Goal: Task Accomplishment & Management: Manage account settings

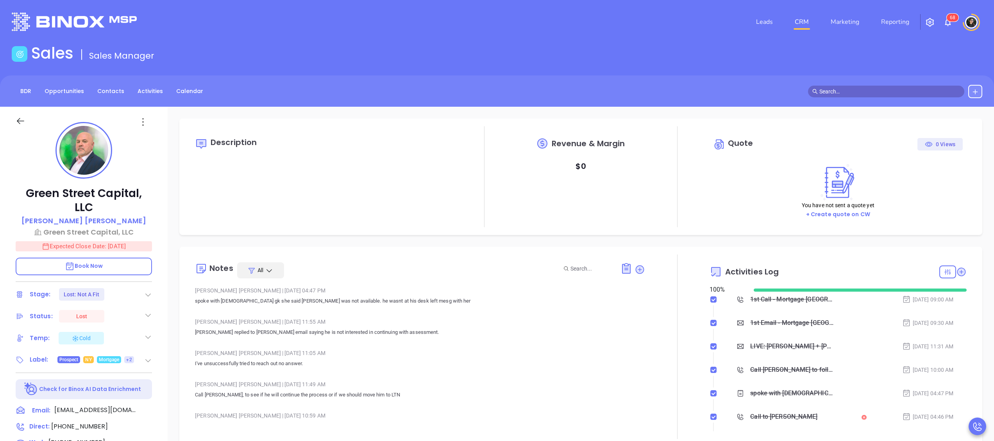
type input "[DATE]"
click at [799, 16] on link "CRM" at bounding box center [802, 22] width 20 height 16
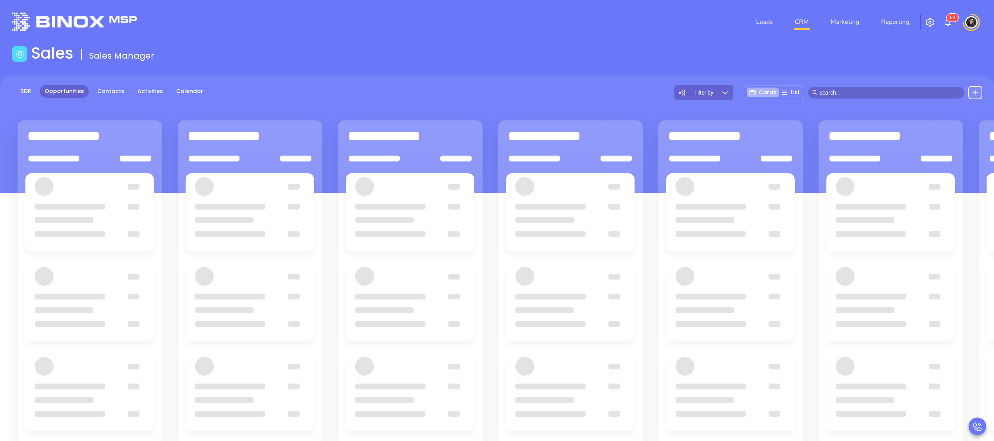
click at [640, 1] on header "Leads CRM Marketing Reporting 6 8 Financial Leads Leads" at bounding box center [497, 22] width 970 height 44
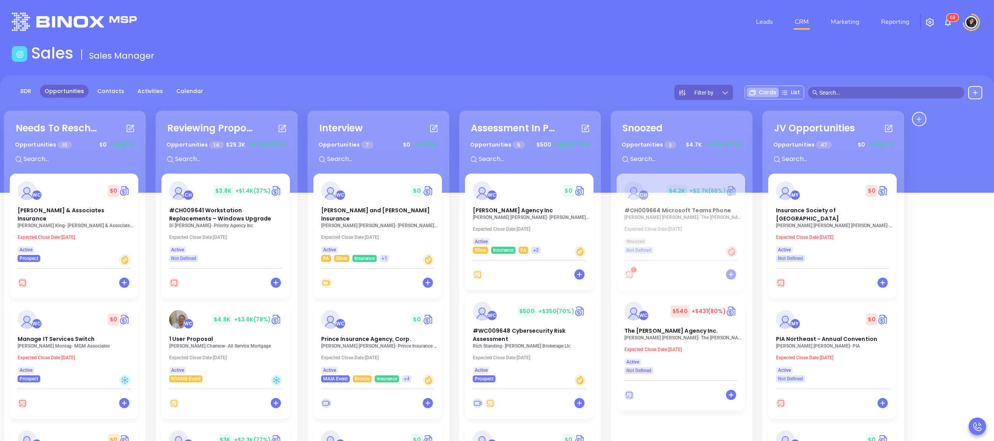
click at [695, 30] on div "Leads CRM Marketing Reporting 6 8" at bounding box center [660, 22] width 653 height 28
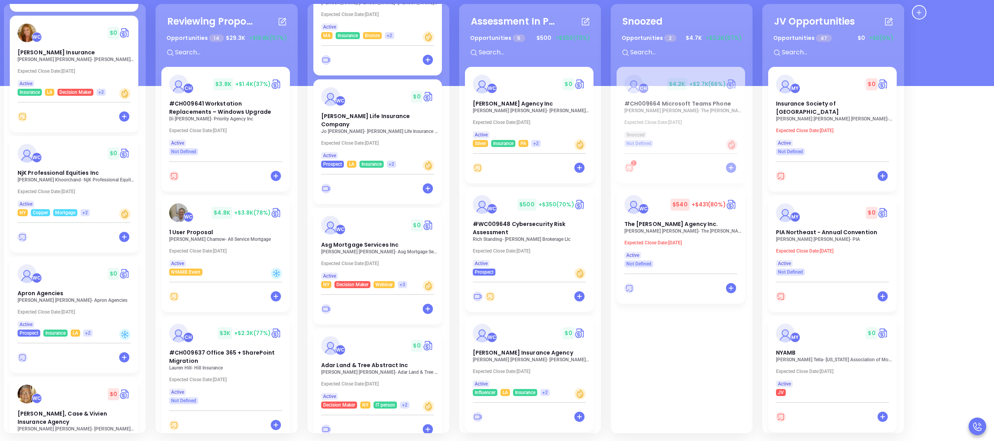
scroll to position [849, 0]
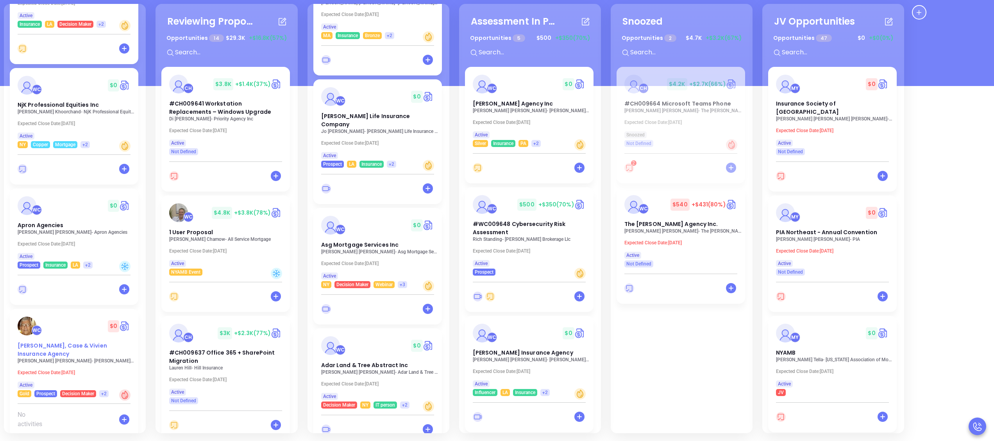
click at [52, 347] on span "Lowry-Dunham, Case & Vivien Insurance Agency" at bounding box center [62, 349] width 89 height 16
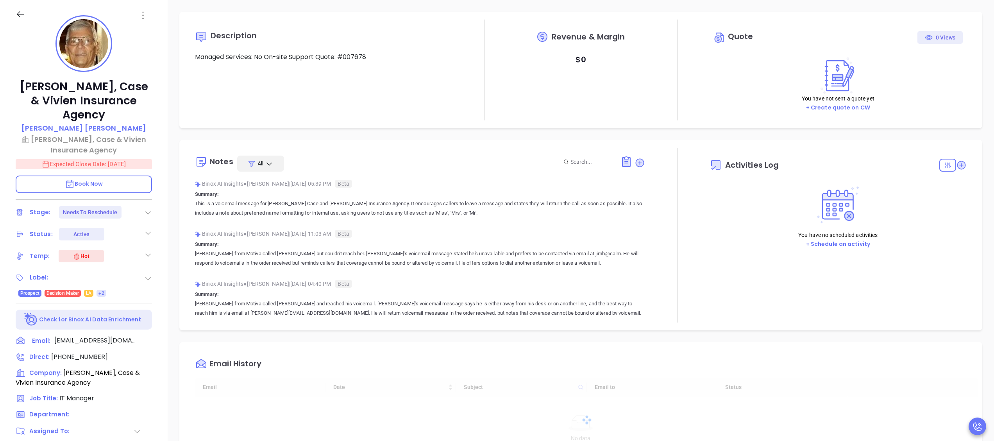
scroll to position [68, 0]
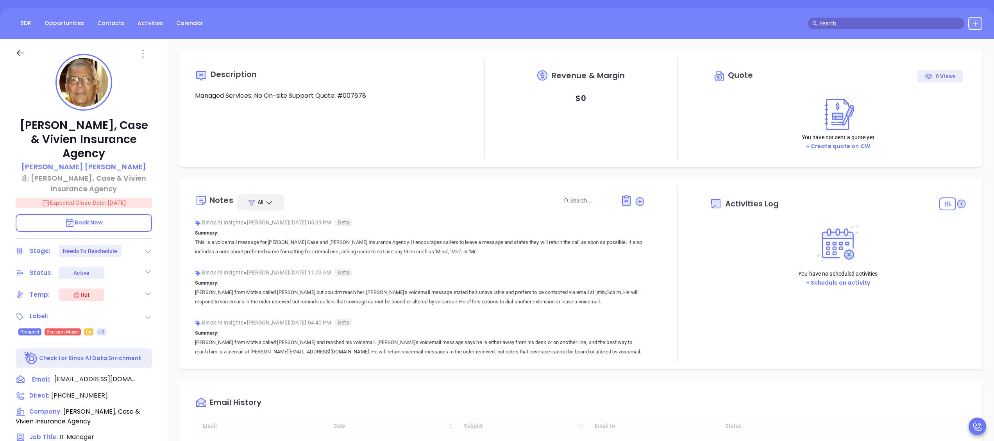
type input "[DATE]"
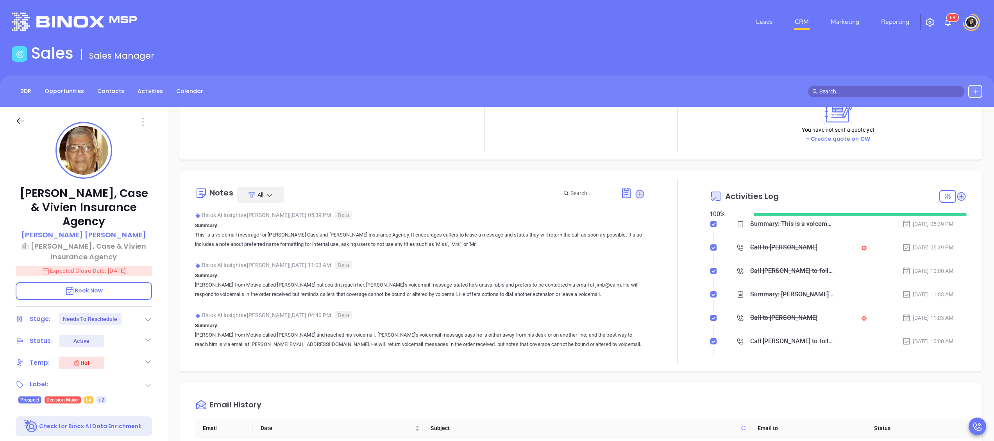
scroll to position [78, 0]
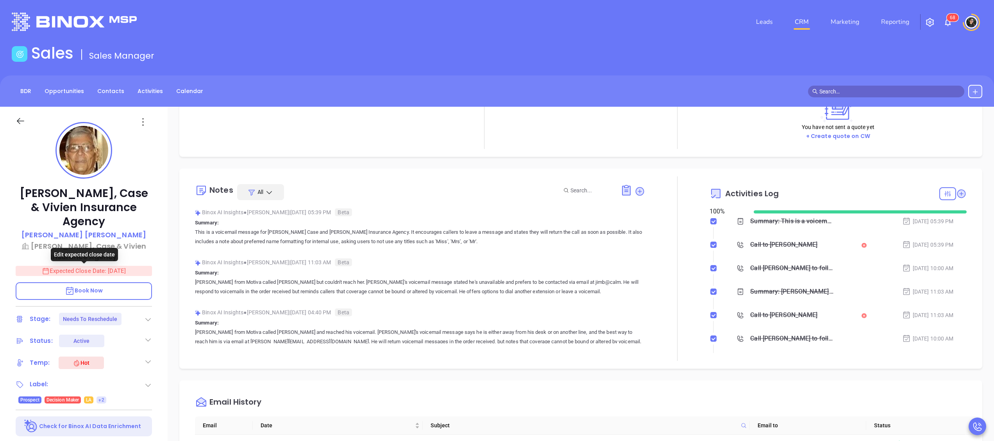
click at [132, 271] on p "Expected Close Date: Oct 2, 2025" at bounding box center [84, 271] width 136 height 10
type input "[PERSON_NAME]"
click at [138, 274] on icon "Choose date, selected date is Oct 2, 2025" at bounding box center [141, 270] width 9 height 9
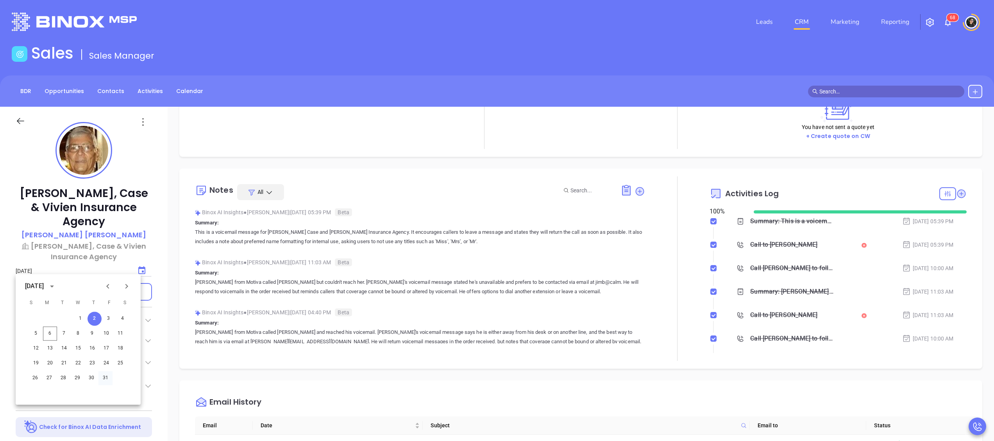
click at [109, 377] on button "31" at bounding box center [105, 378] width 14 height 14
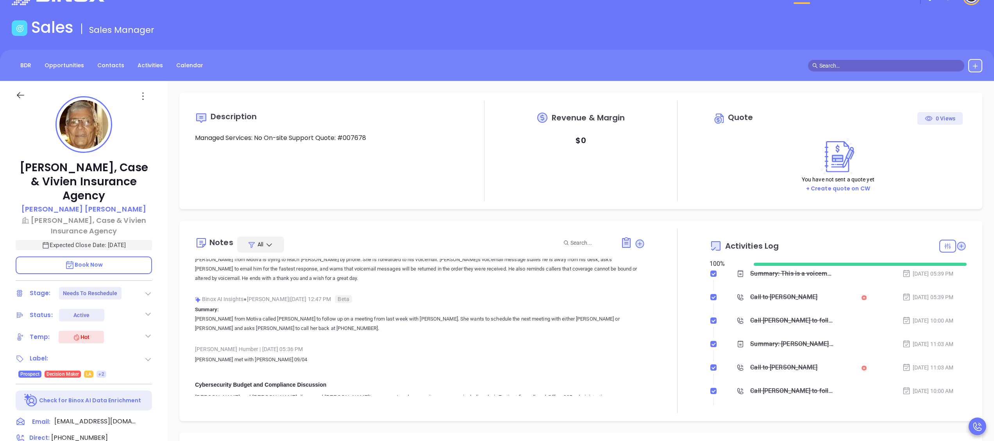
scroll to position [0, 0]
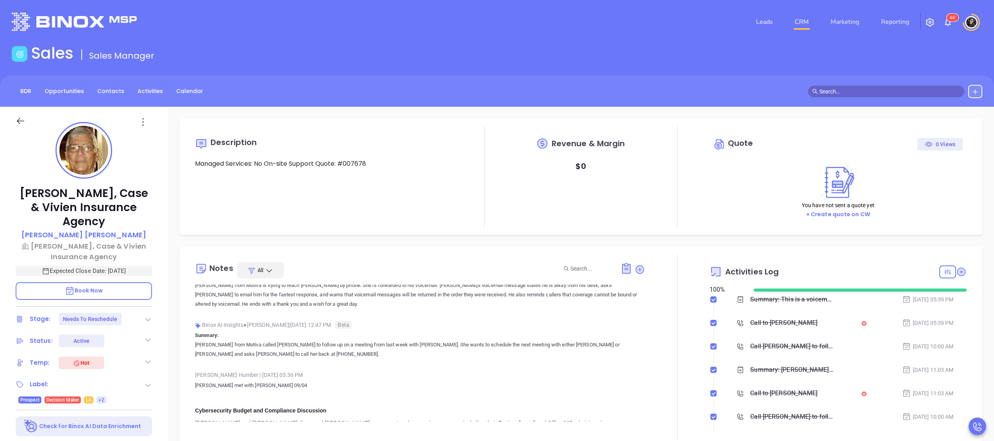
click at [804, 24] on link "CRM" at bounding box center [802, 22] width 20 height 16
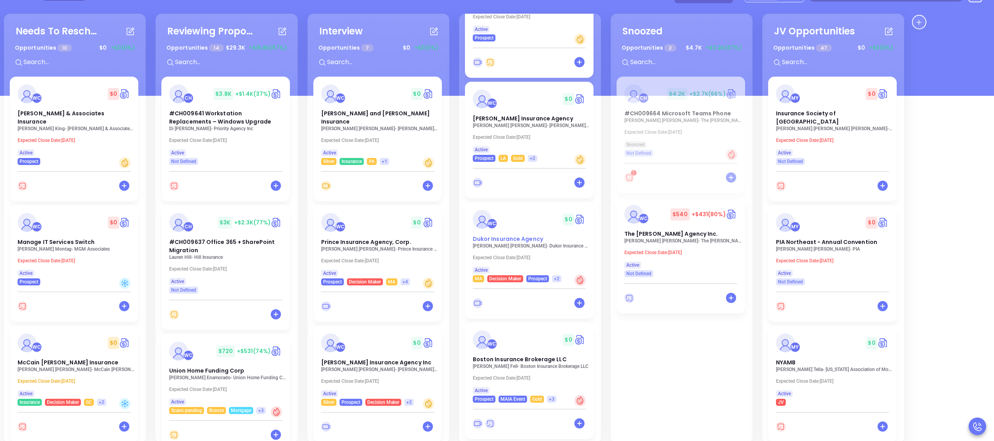
scroll to position [107, 0]
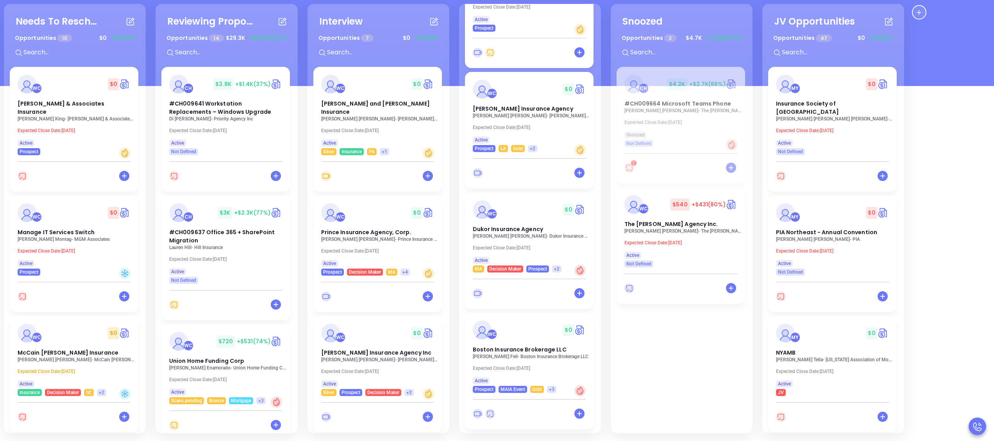
click at [537, 356] on div "Needs To Reschedule Opportunities 10 $ 0 +$0 (0%) + WC $ 0 Moore & Associates I…" at bounding box center [497, 263] width 994 height 355
click at [502, 345] on span "Boston Insurance Brokerage LLC" at bounding box center [520, 349] width 94 height 8
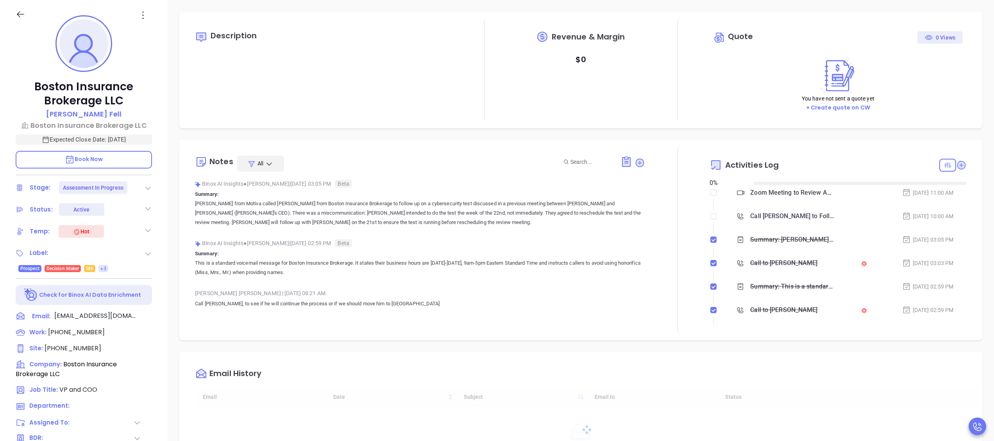
type input "[DATE]"
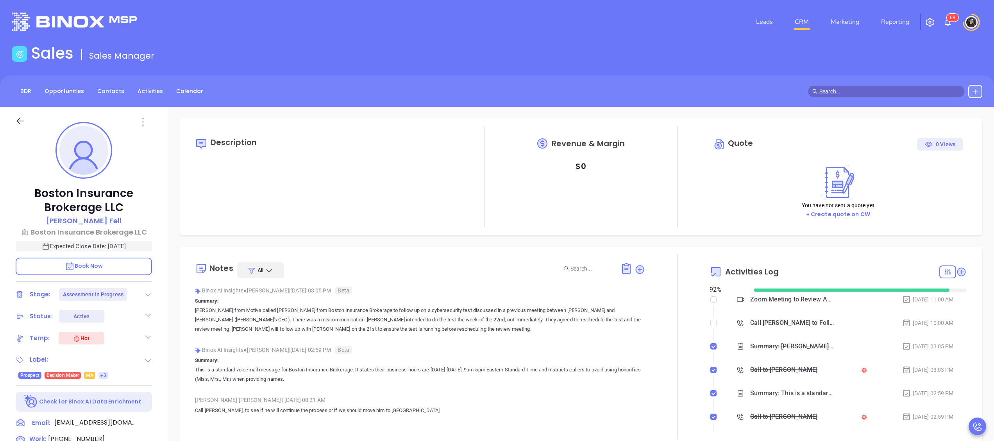
scroll to position [159, 0]
type input "[PERSON_NAME]"
click at [804, 27] on link "CRM" at bounding box center [802, 22] width 20 height 16
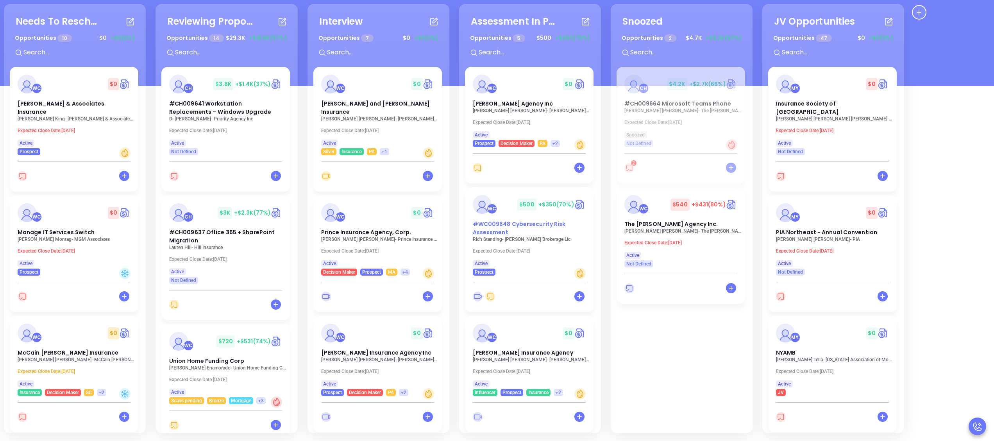
scroll to position [244, 0]
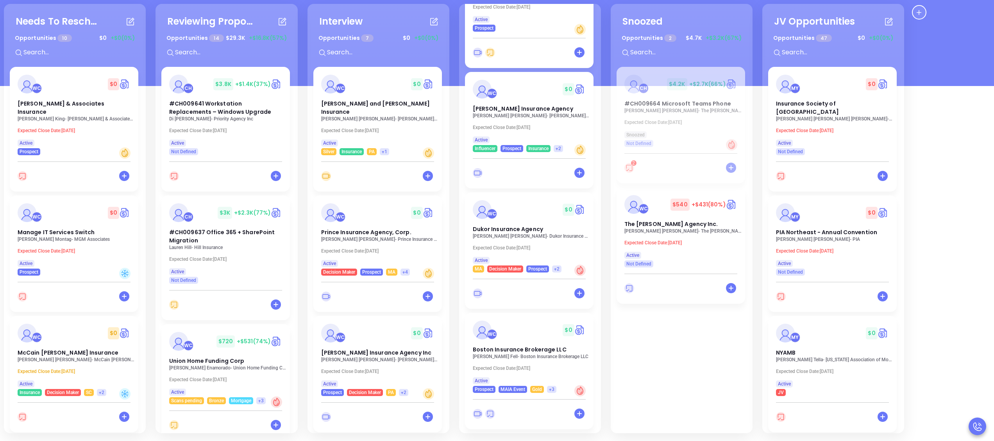
click at [520, 234] on p "Abraham Sillah - Dukor Insurance Agency" at bounding box center [531, 235] width 117 height 5
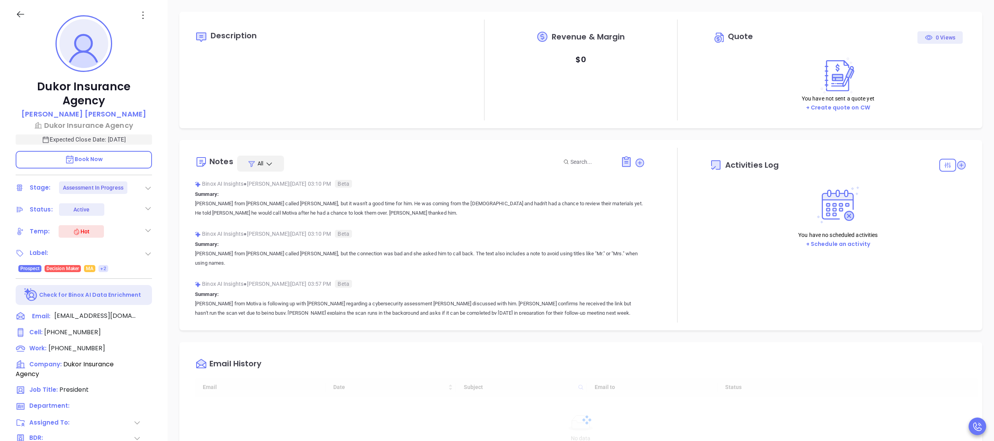
type input "[DATE]"
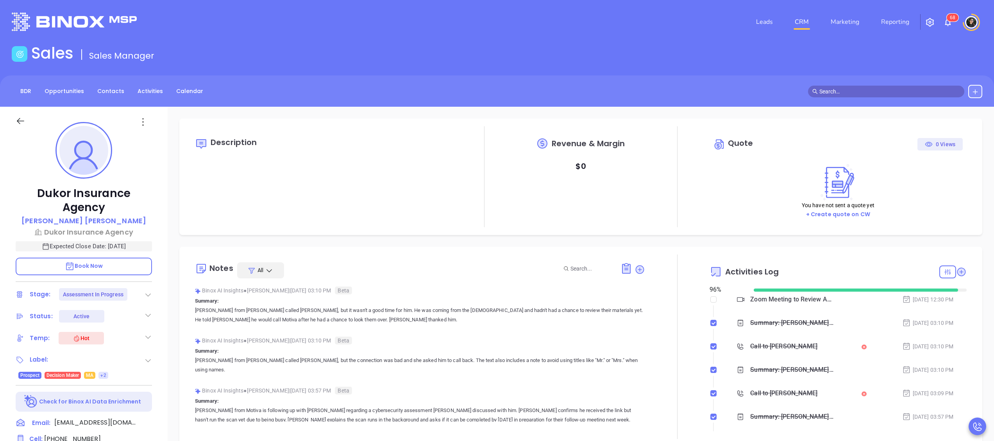
scroll to position [159, 0]
click at [144, 336] on div "Temp: Hot" at bounding box center [84, 338] width 136 height 13
click at [148, 336] on icon at bounding box center [148, 337] width 8 height 8
click at [103, 402] on icon at bounding box center [102, 399] width 8 height 8
click at [805, 22] on link "CRM" at bounding box center [802, 22] width 20 height 16
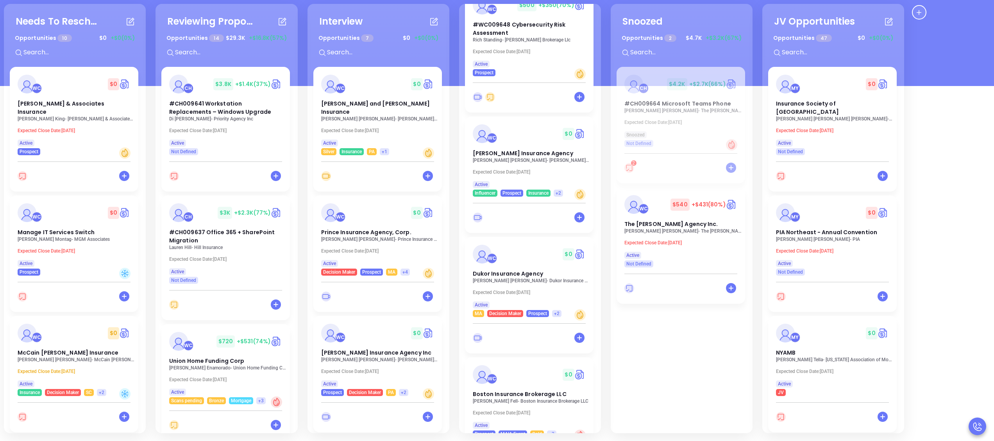
scroll to position [244, 0]
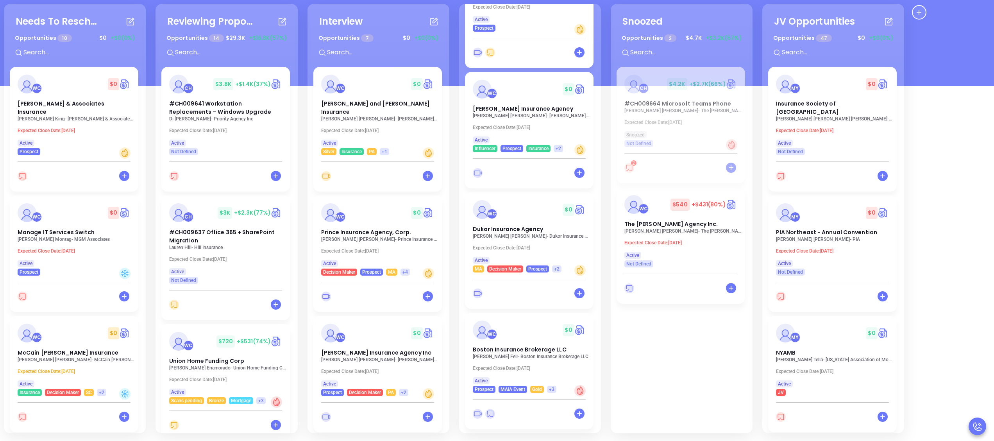
drag, startPoint x: 522, startPoint y: 111, endPoint x: 528, endPoint y: 116, distance: 7.8
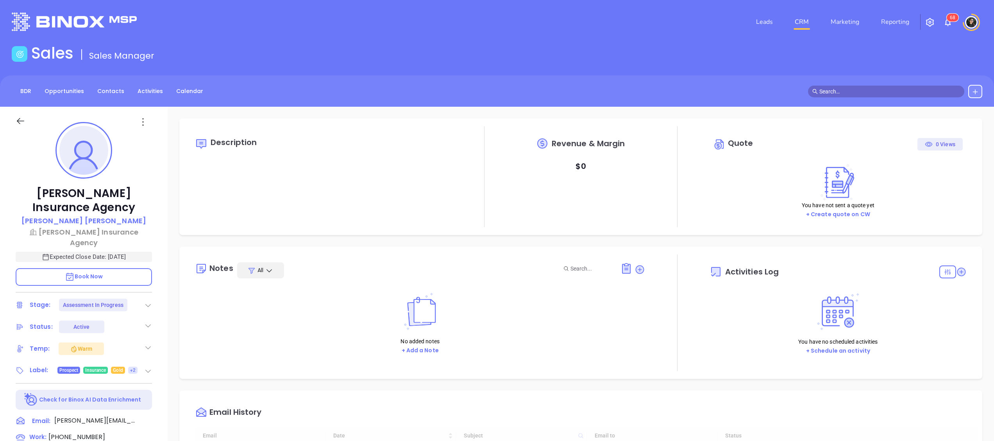
type input "10:00 am"
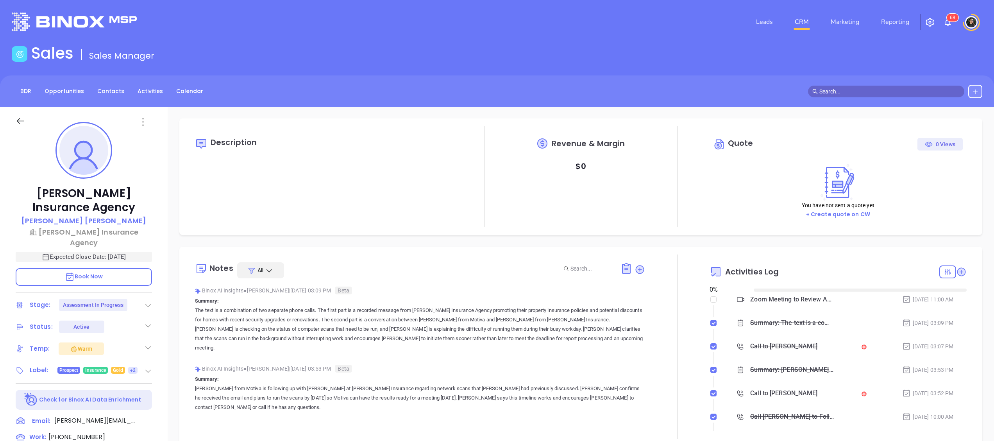
type input "[DATE]"
type input "[PERSON_NAME]"
click at [636, 266] on icon at bounding box center [640, 269] width 8 height 8
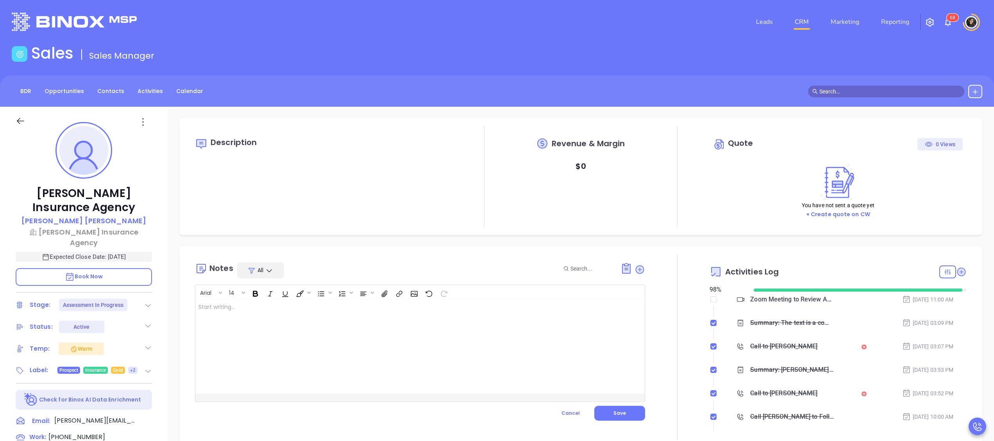
click at [515, 353] on div at bounding box center [404, 347] width 418 height 94
click at [570, 411] on span "Cancel" at bounding box center [570, 412] width 18 height 7
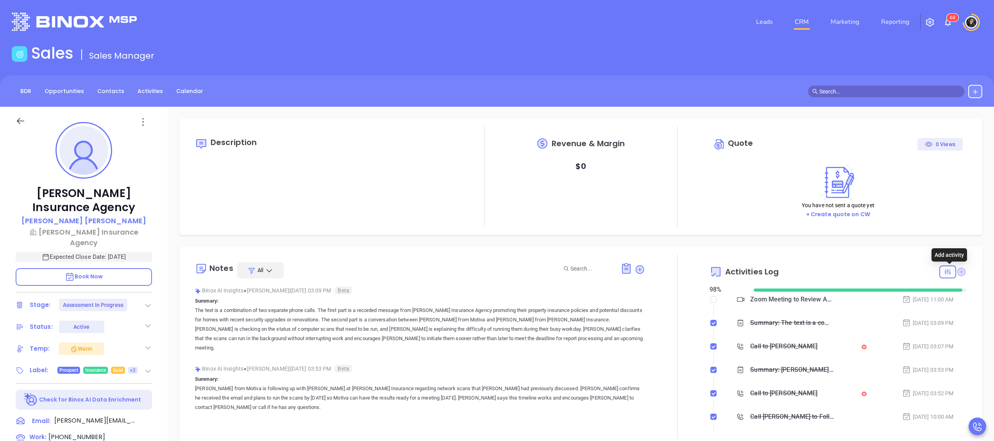
click at [957, 270] on icon at bounding box center [961, 271] width 9 height 9
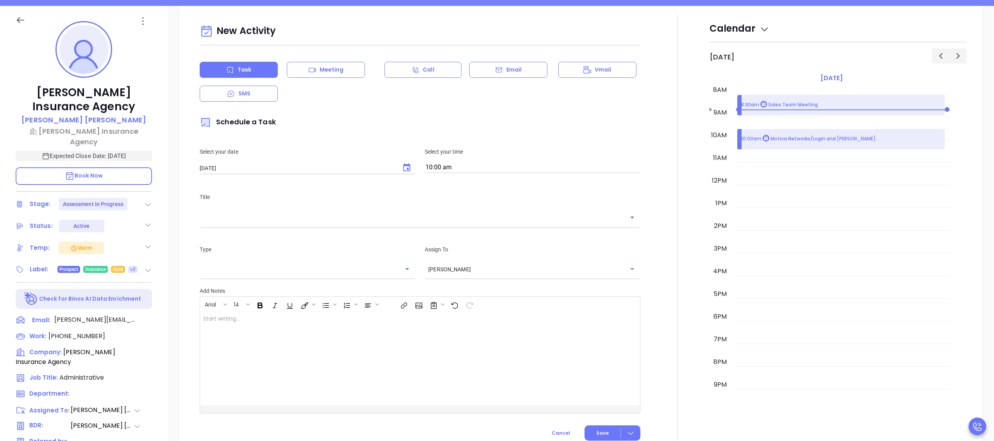
scroll to position [107, 0]
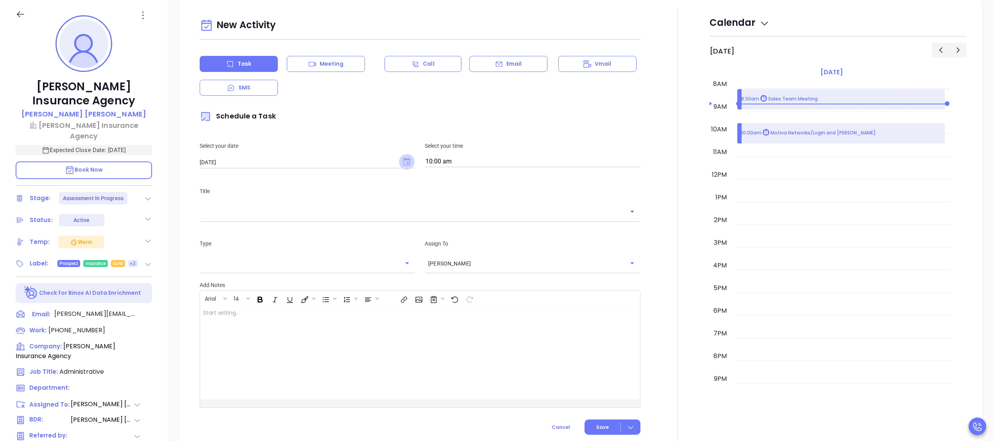
click at [403, 159] on icon "Choose date, selected date is Oct 7, 2025" at bounding box center [406, 161] width 7 height 8
click at [232, 225] on button "6" at bounding box center [231, 226] width 14 height 14
type input "10/06/2025"
click at [308, 207] on div "​" at bounding box center [420, 211] width 441 height 17
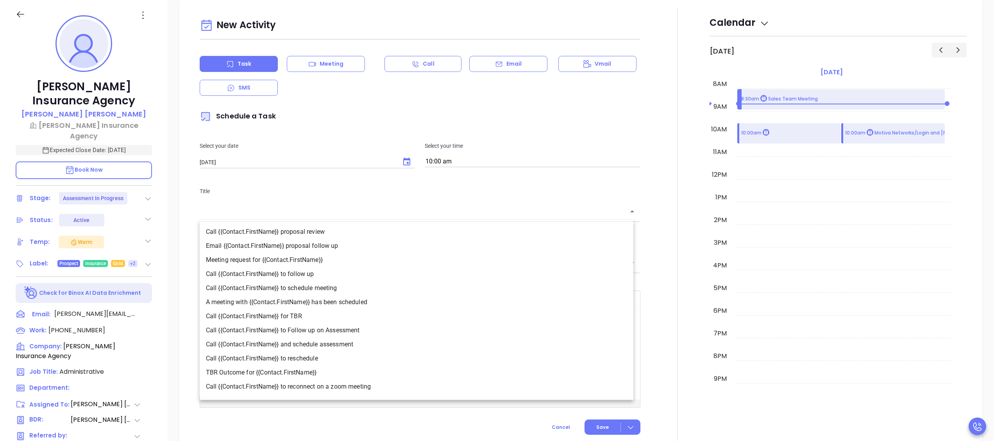
click at [355, 325] on li "Call {{Contact.FirstName}} to Follow up on Assessment" at bounding box center [417, 330] width 434 height 14
type input "Call Andrea to Follow up on Assessment"
type input "Call"
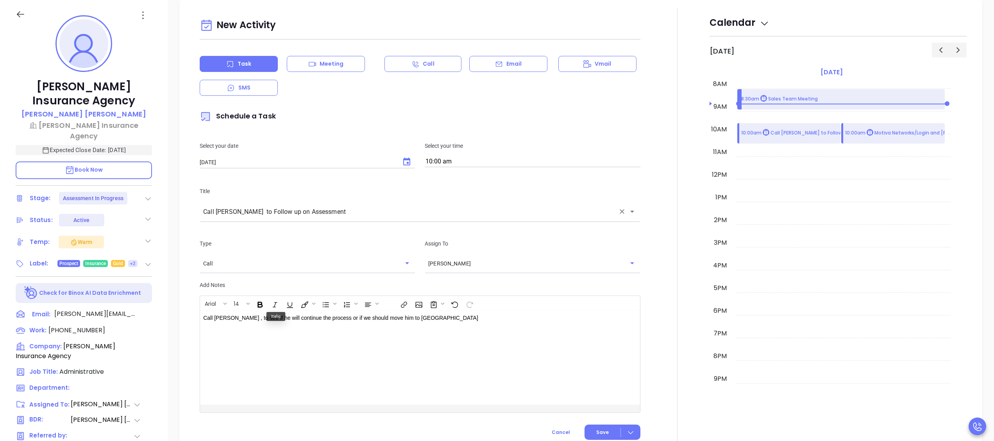
click at [368, 322] on p "Call Andrea , to see if he will continue the process or if we should move him t…" at bounding box center [404, 318] width 403 height 8
drag, startPoint x: 429, startPoint y: 324, endPoint x: 236, endPoint y: 327, distance: 192.2
click at [236, 327] on div "Call Andrea , to see if he will continue the process or if we should move him t…" at bounding box center [404, 358] width 409 height 94
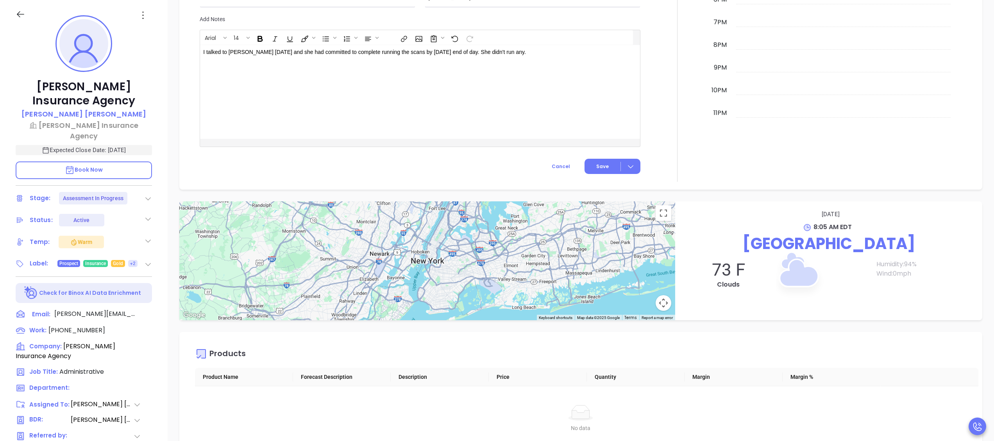
scroll to position [625, 0]
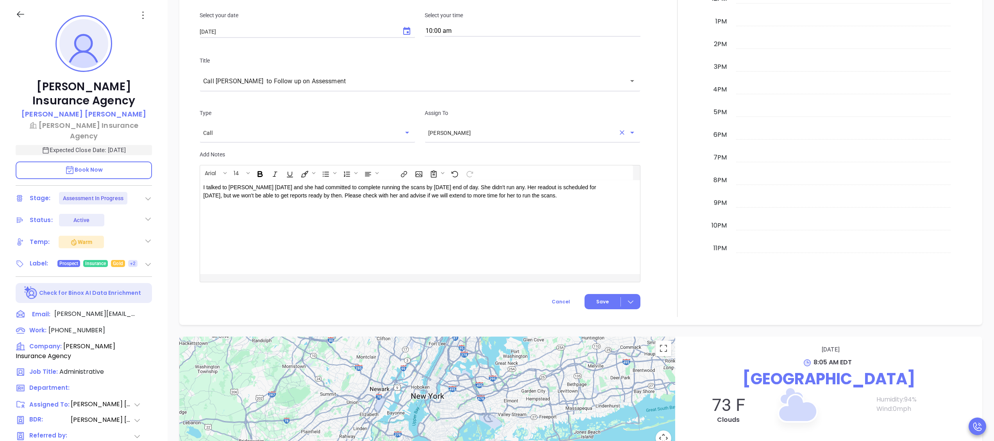
click at [513, 134] on input "[PERSON_NAME]" at bounding box center [521, 133] width 187 height 8
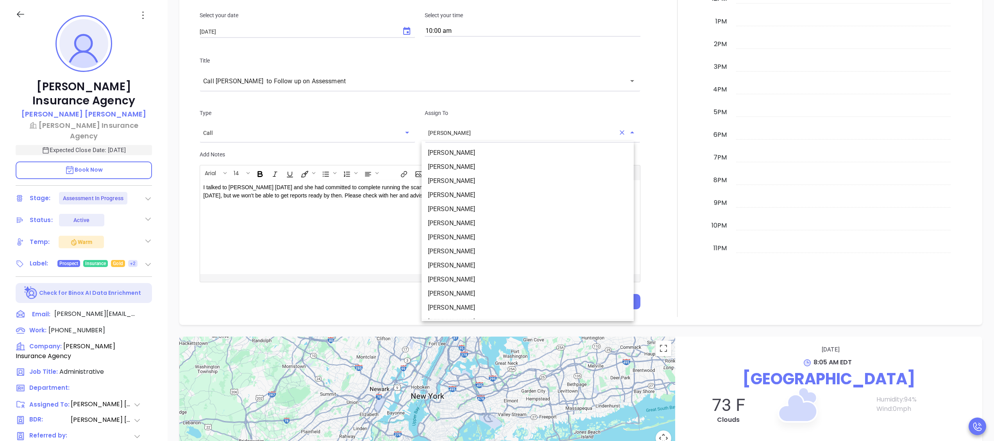
scroll to position [80, 0]
click at [476, 293] on li "[PERSON_NAME]" at bounding box center [528, 298] width 212 height 14
type input "[PERSON_NAME]"
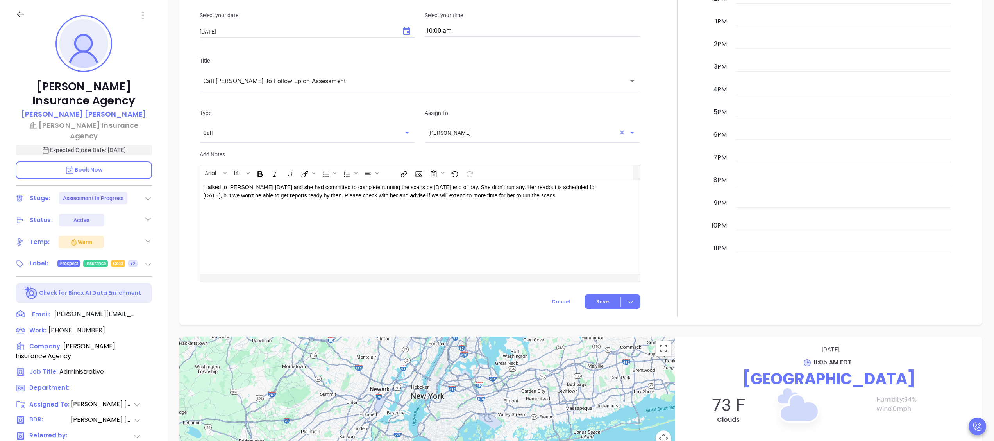
click at [504, 30] on input "10:00 am" at bounding box center [533, 31] width 216 height 11
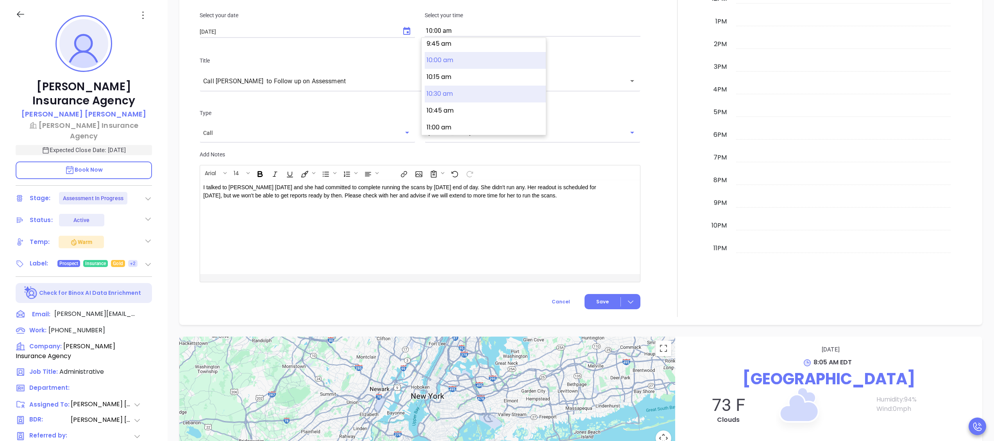
click at [461, 94] on button "10:30 am" at bounding box center [485, 94] width 121 height 17
type input "10:30 am"
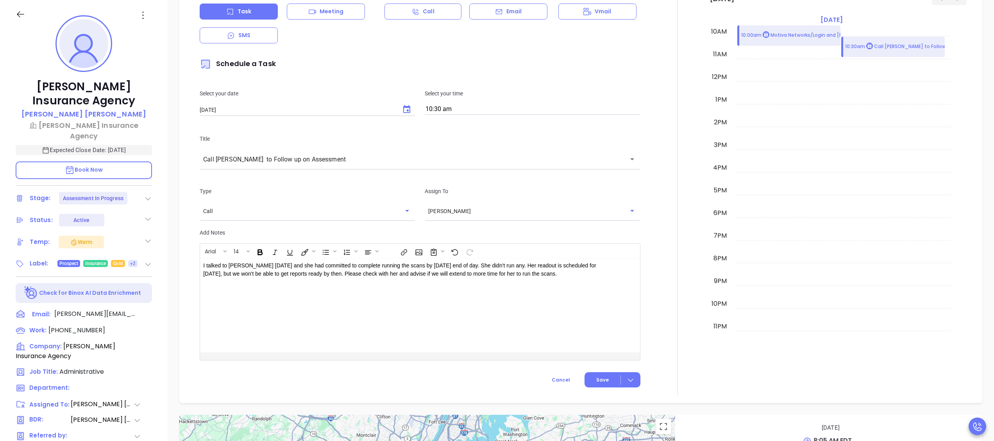
scroll to position [625, 0]
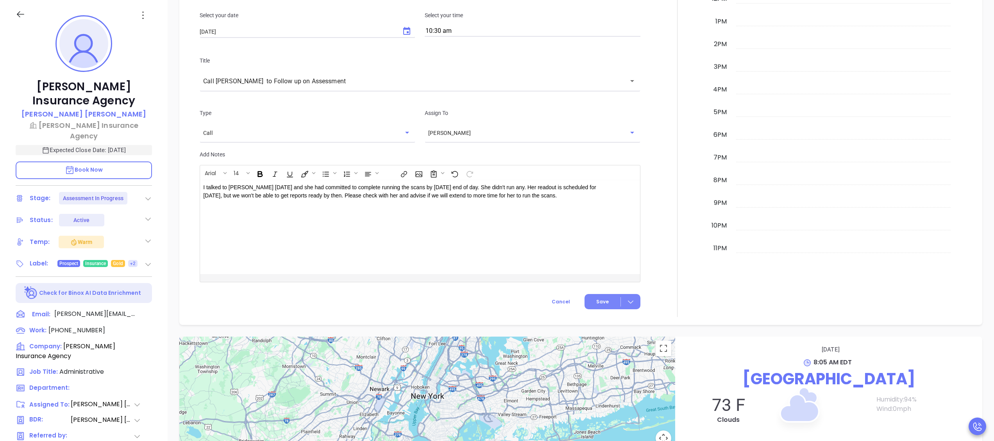
click at [601, 303] on span "Save" at bounding box center [602, 301] width 13 height 7
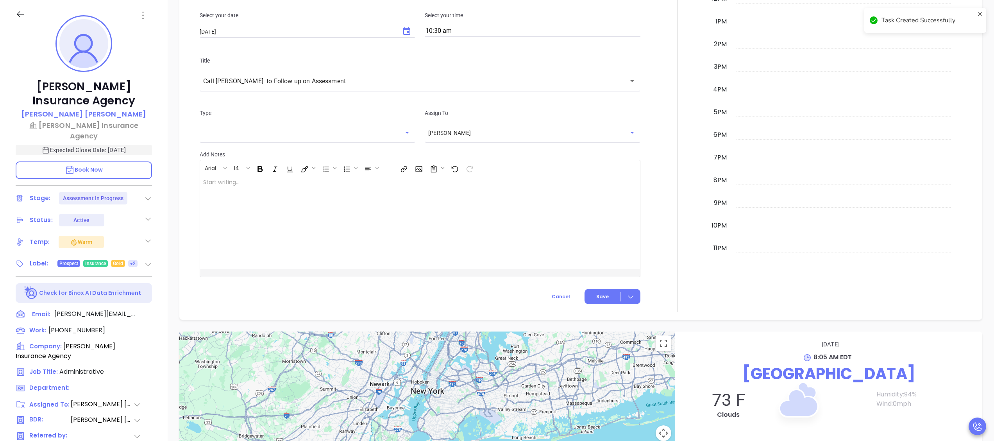
checkbox input "false"
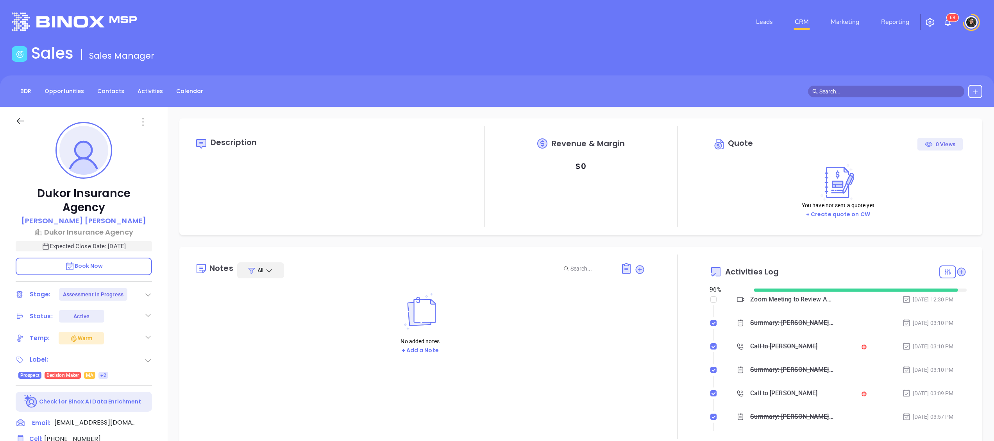
type input "[DATE]"
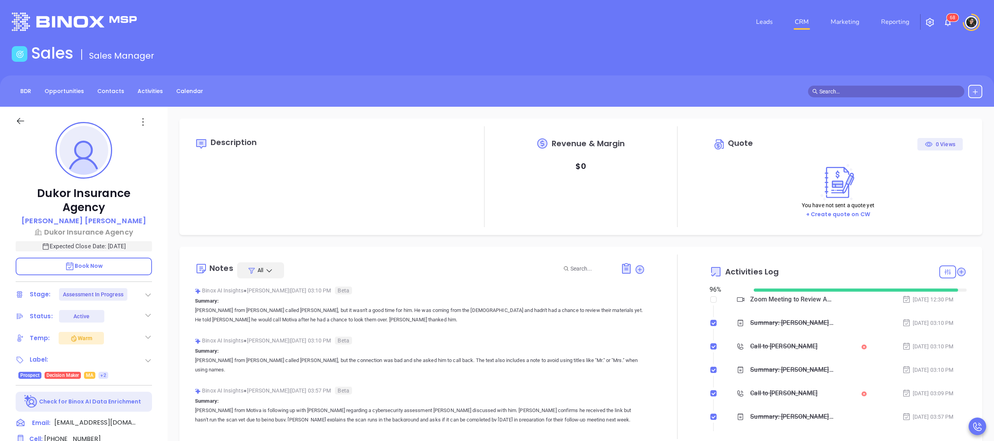
type input "[PERSON_NAME]"
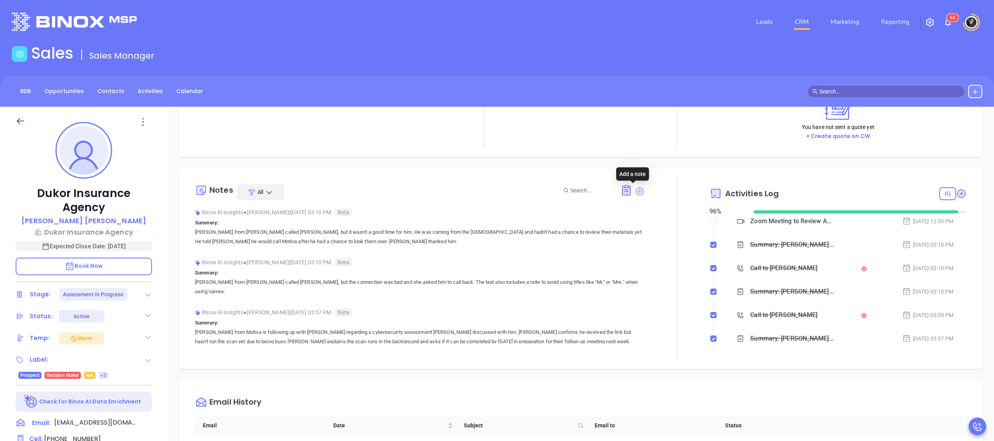
click at [636, 190] on icon at bounding box center [640, 191] width 9 height 9
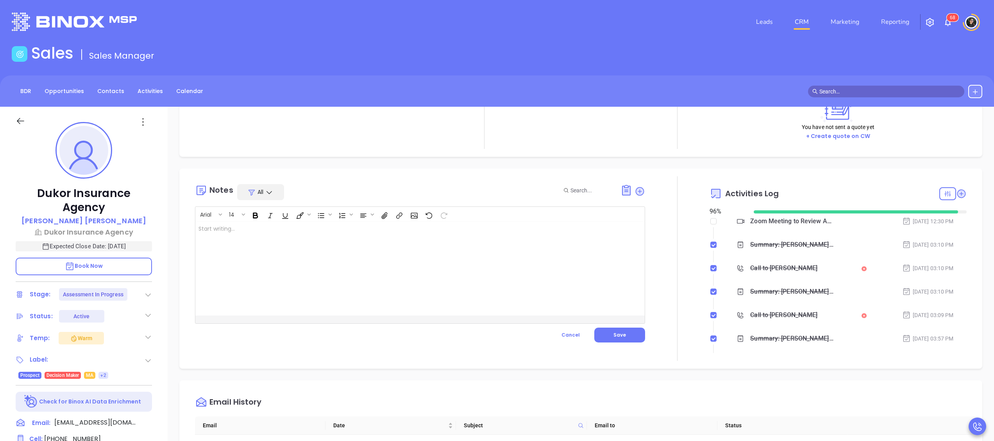
click at [520, 261] on div at bounding box center [404, 269] width 418 height 94
click at [534, 238] on p "I followed up with Abraham on Friday, he said he was busy and was going to get …" at bounding box center [403, 233] width 411 height 16
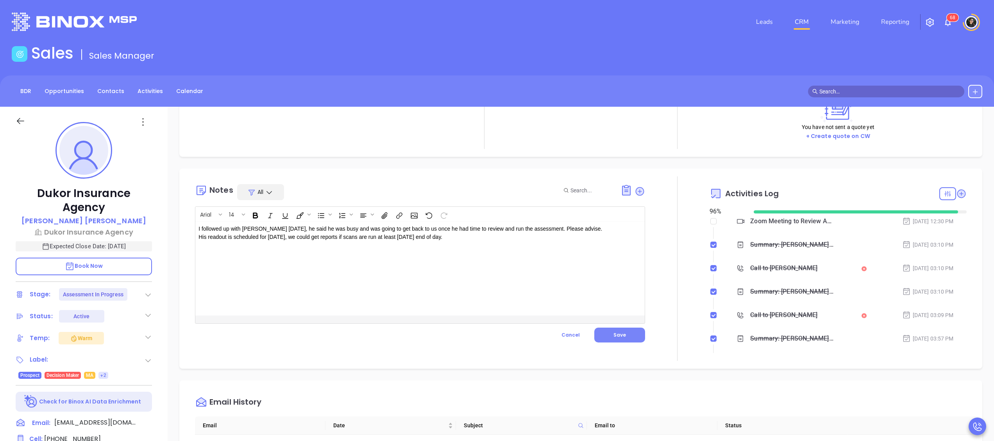
click at [624, 331] on button "Save" at bounding box center [619, 334] width 51 height 15
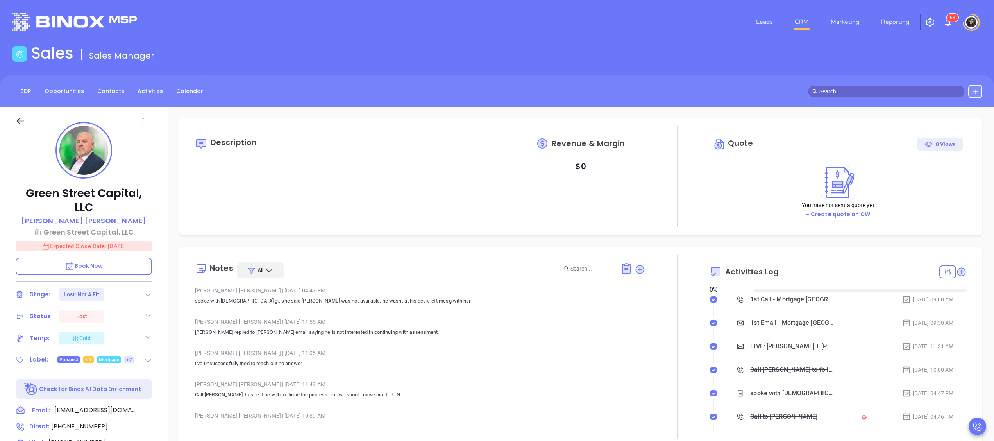
type input "[DATE]"
click at [802, 16] on link "CRM" at bounding box center [802, 22] width 20 height 16
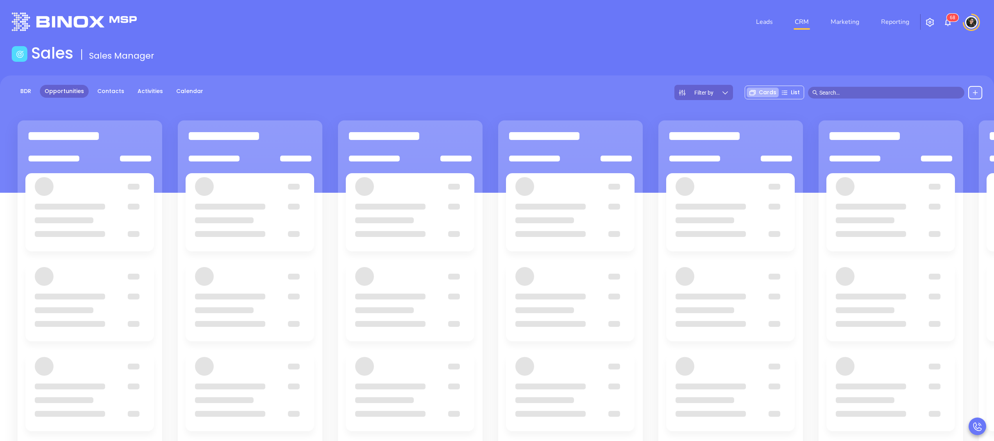
click at [854, 89] on input "text" at bounding box center [889, 92] width 141 height 9
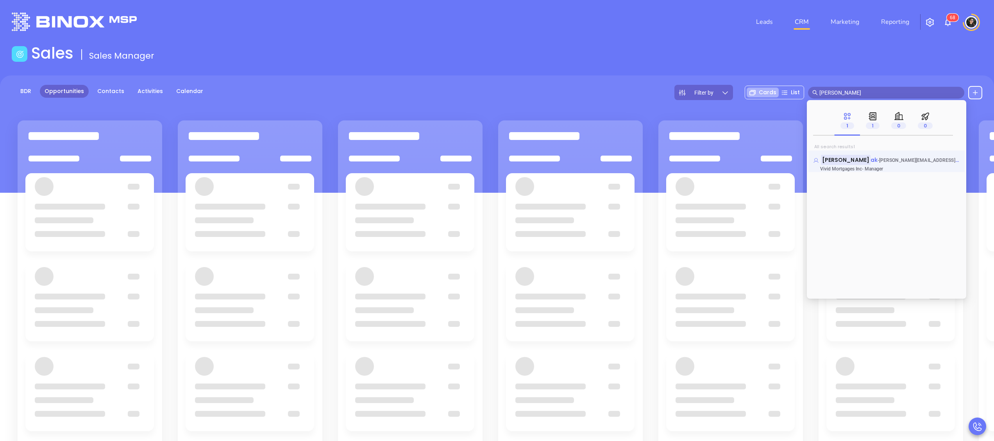
type input "[PERSON_NAME]"
click at [845, 163] on mark "[PERSON_NAME]" at bounding box center [846, 160] width 50 height 10
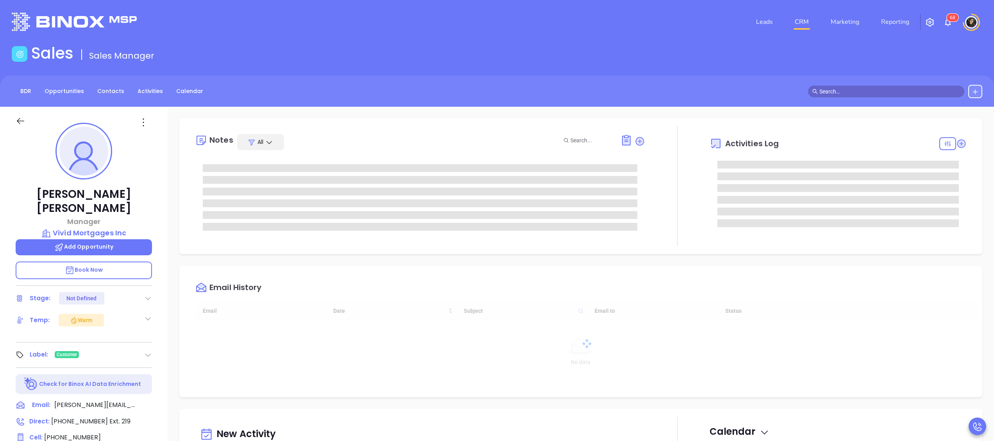
type input "[DATE]"
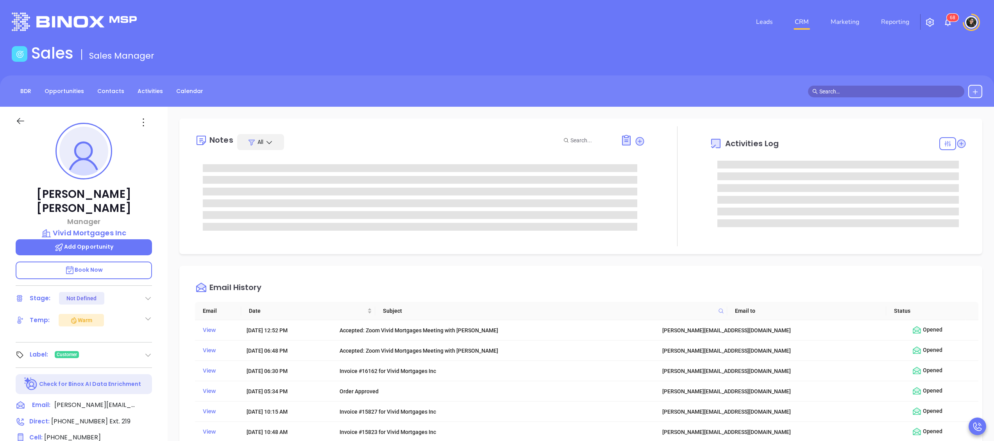
type input "[PERSON_NAME]"
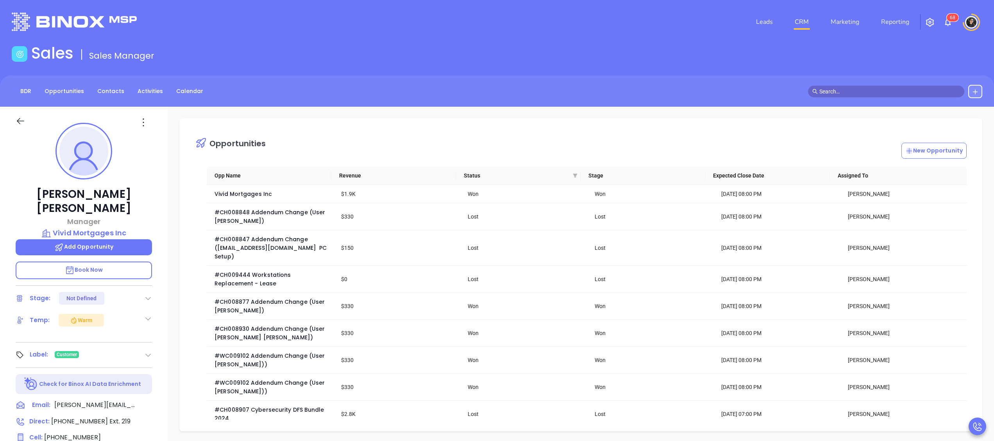
click at [881, 88] on input "text" at bounding box center [889, 91] width 141 height 9
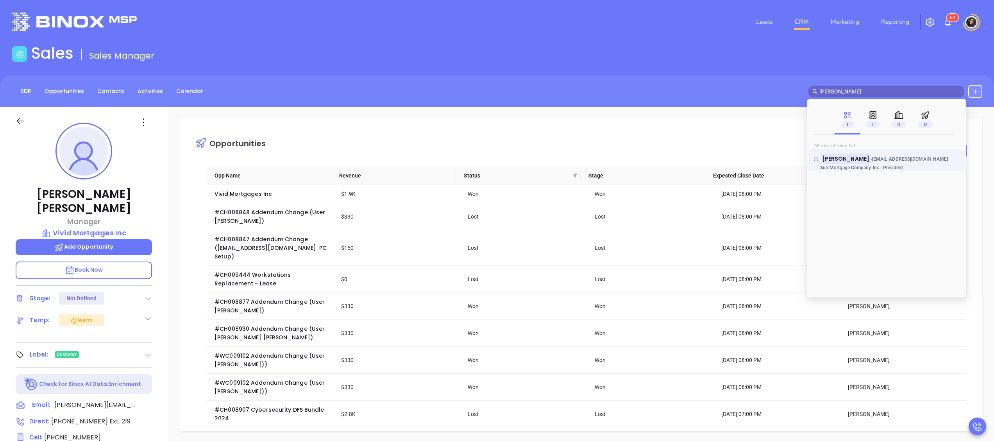
click at [831, 158] on mark "Don Rizzo" at bounding box center [846, 159] width 50 height 10
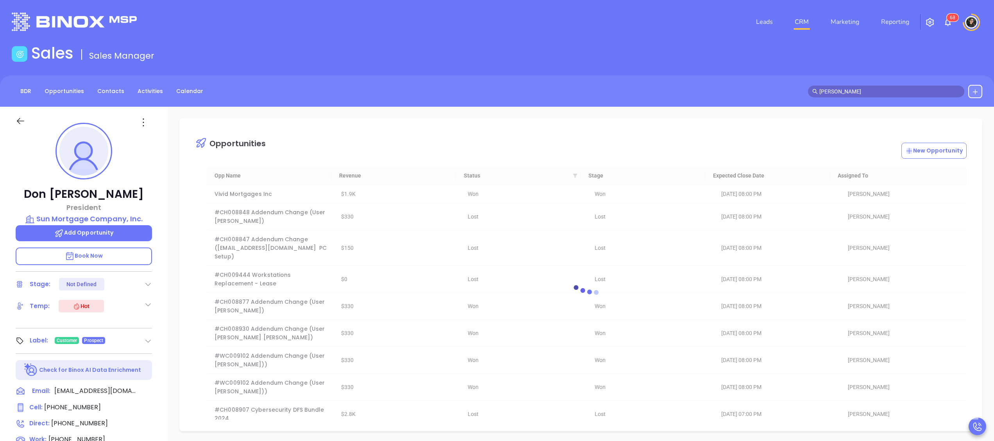
click at [849, 38] on header "Leads CRM Marketing Reporting 6 8 Financial Leads Leads" at bounding box center [497, 22] width 970 height 44
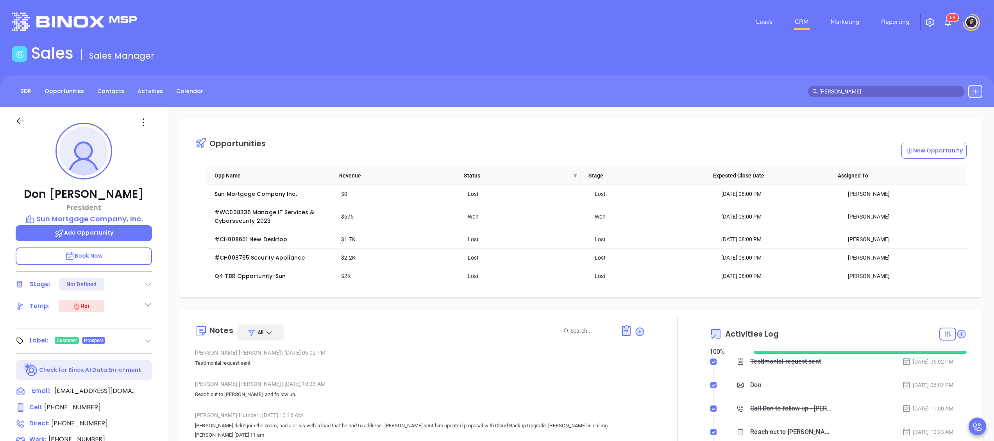
click at [882, 96] on span "don rizzo" at bounding box center [886, 92] width 156 height 12
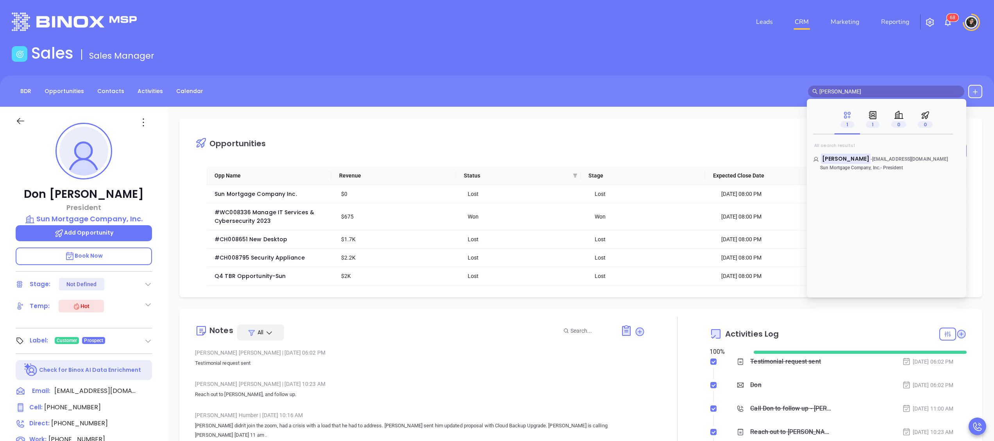
click at [854, 90] on input "don rizzo" at bounding box center [889, 91] width 141 height 9
type input "bill campbe"
click at [843, 159] on mark "Bill Campbe" at bounding box center [846, 159] width 50 height 10
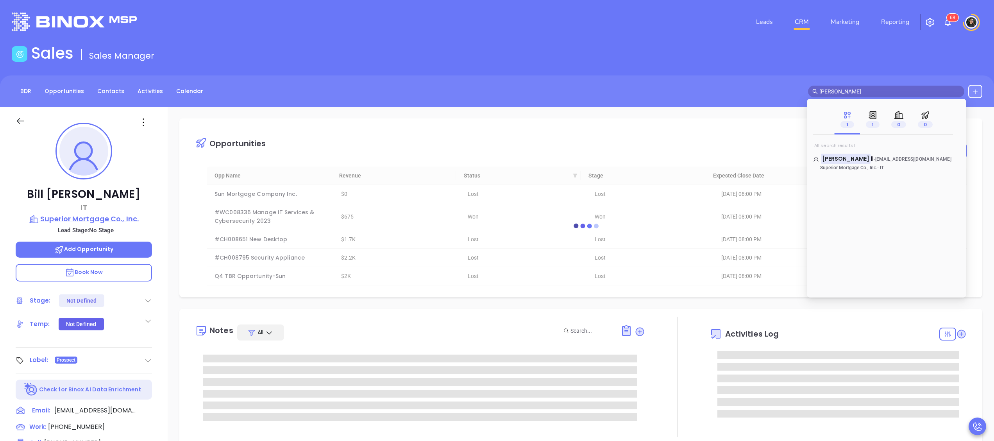
click at [98, 214] on p "Superior Mortgage Co., Inc." at bounding box center [84, 218] width 136 height 11
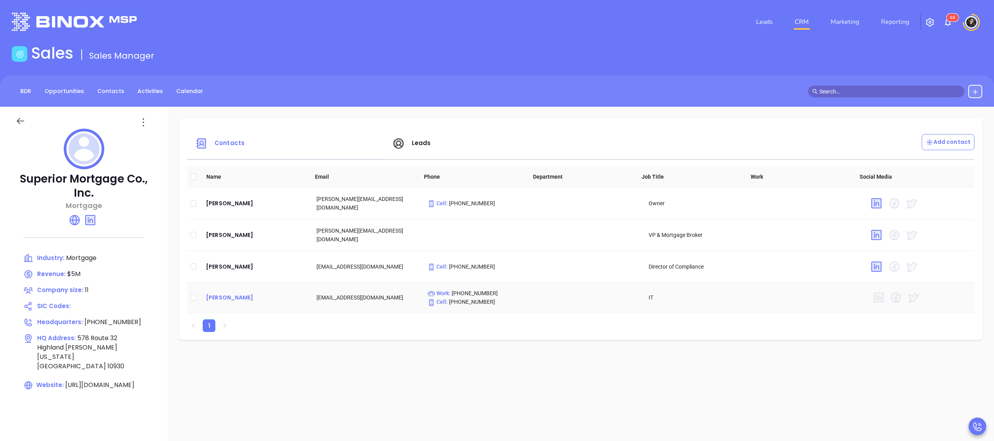
click at [229, 295] on div "Bill Campbell" at bounding box center [255, 297] width 98 height 9
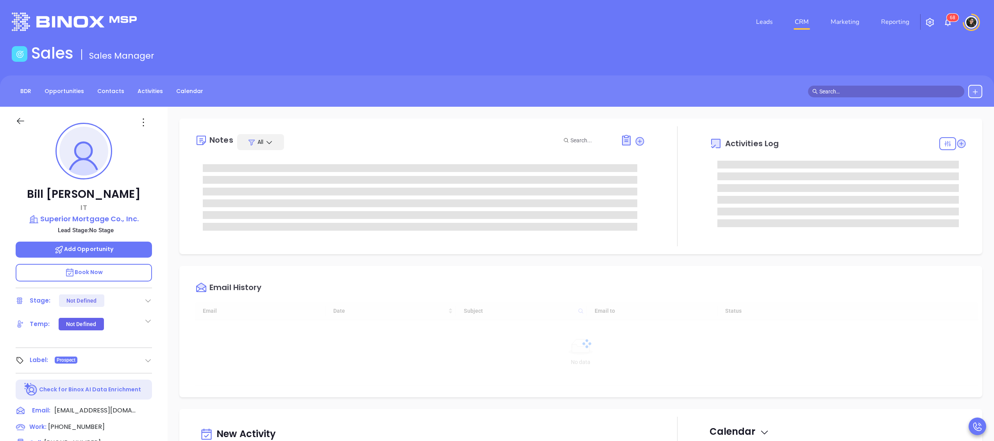
type input "[DATE]"
type input "[PERSON_NAME]"
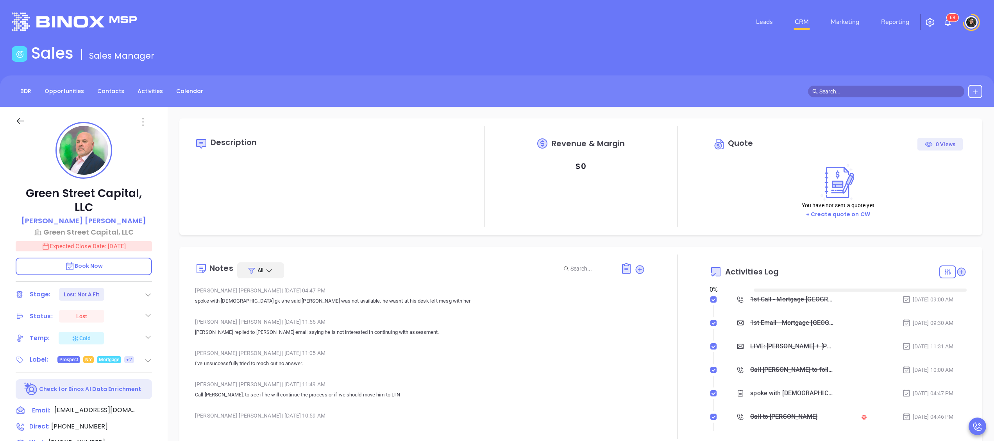
type input "[DATE]"
click at [804, 30] on nav "Leads CRM Marketing Reporting" at bounding box center [832, 22] width 175 height 28
type input "[PERSON_NAME]"
click at [807, 24] on link "CRM" at bounding box center [802, 22] width 20 height 16
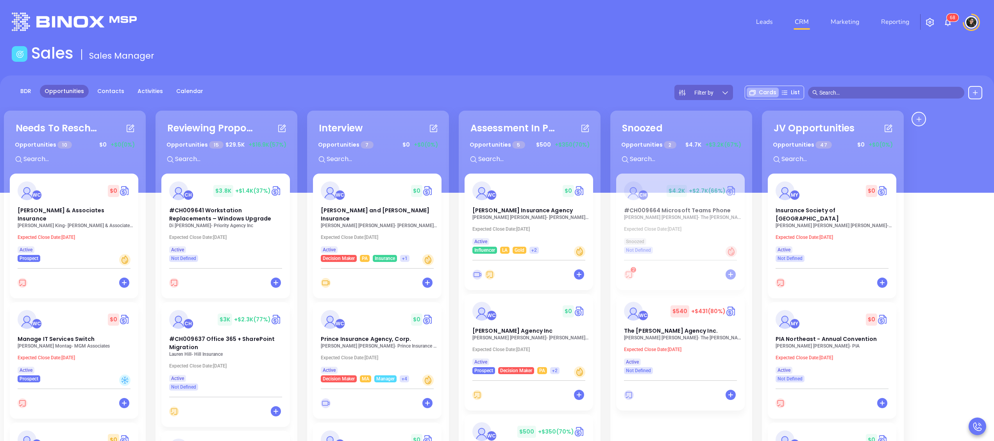
click at [517, 224] on div "WC $ 0 [PERSON_NAME] Insurance Agency [PERSON_NAME] Insurance Agency Expected C…" at bounding box center [529, 213] width 129 height 80
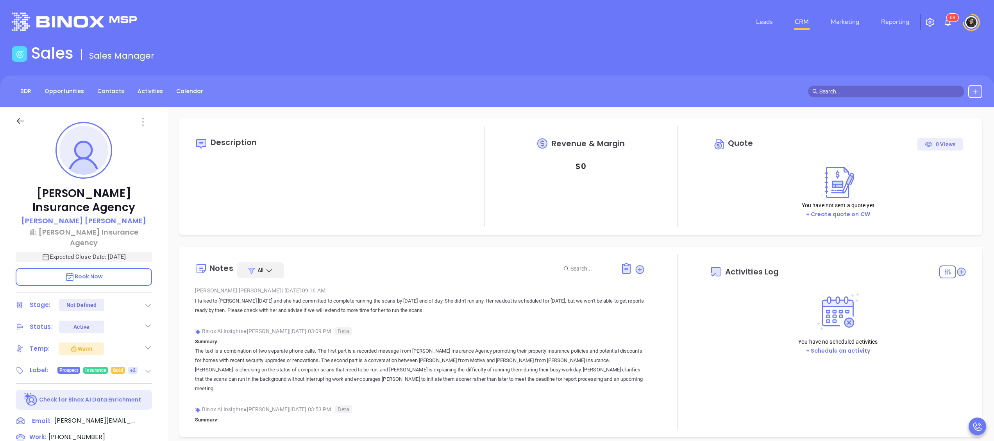
type input "10:00 am"
type input "[DATE]"
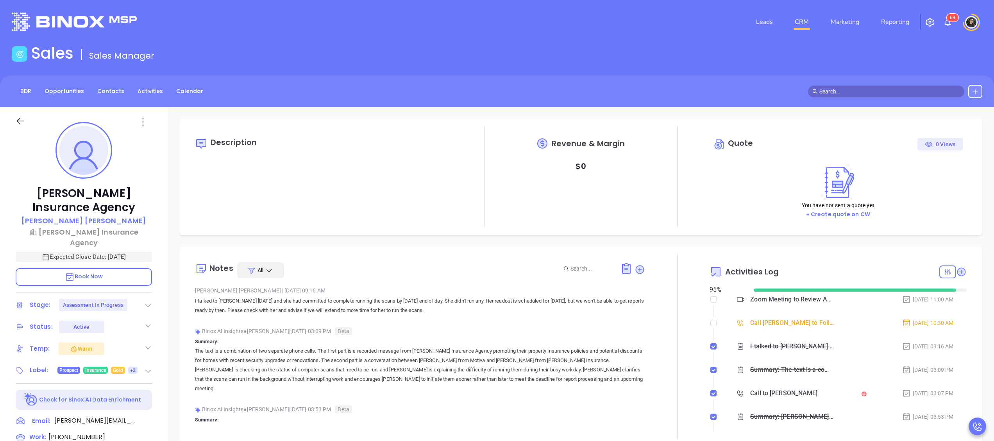
scroll to position [182, 0]
type input "[PERSON_NAME]"
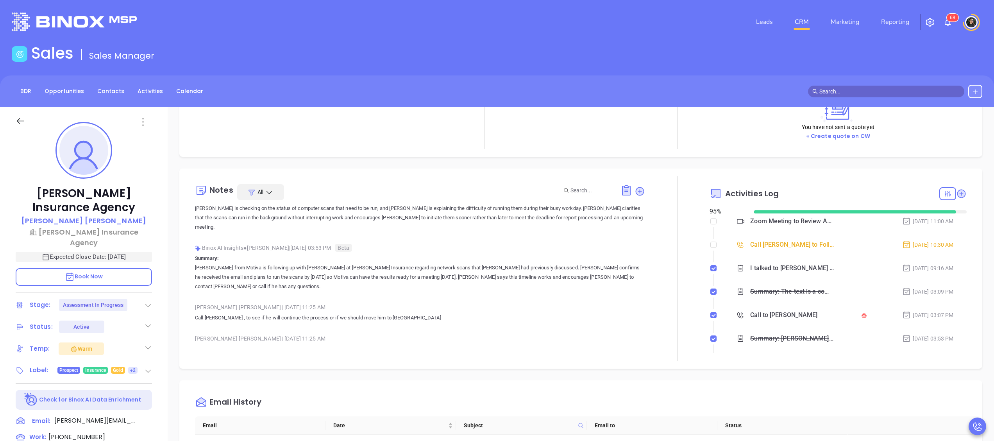
scroll to position [59, 0]
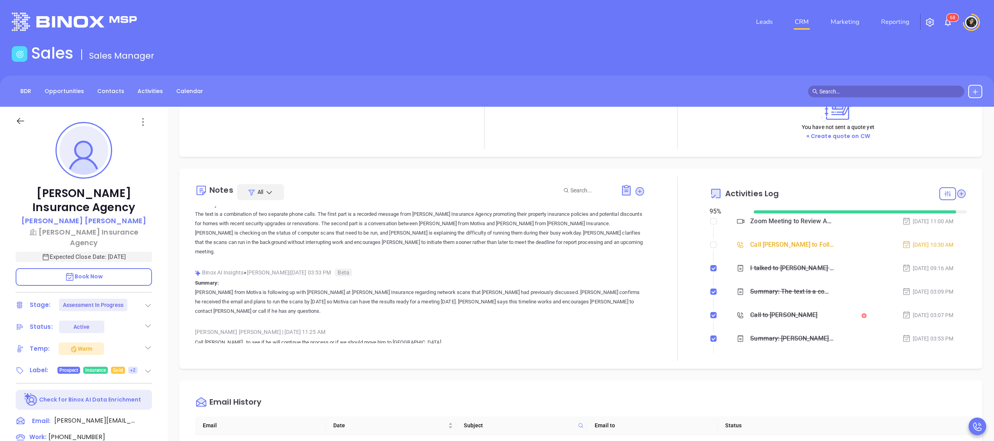
click at [791, 248] on div "Call [PERSON_NAME] to Follow up on Assessment - [PERSON_NAME]" at bounding box center [792, 245] width 84 height 12
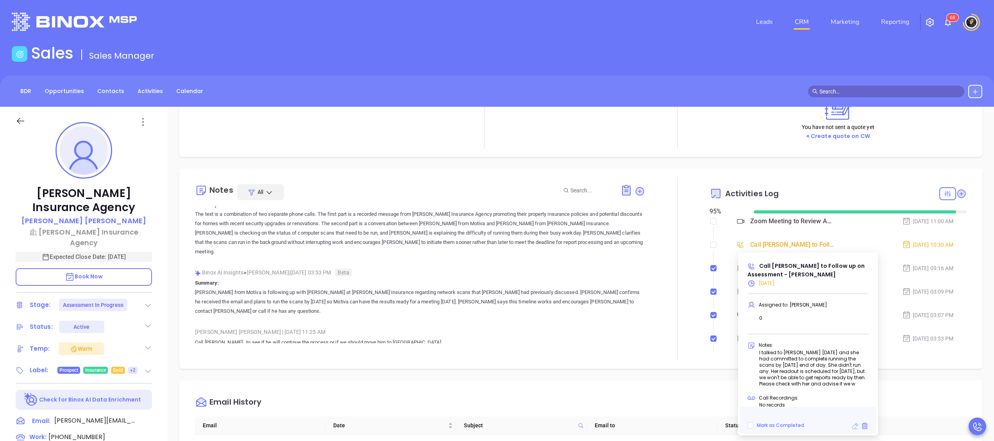
click at [856, 425] on icon at bounding box center [855, 426] width 8 height 8
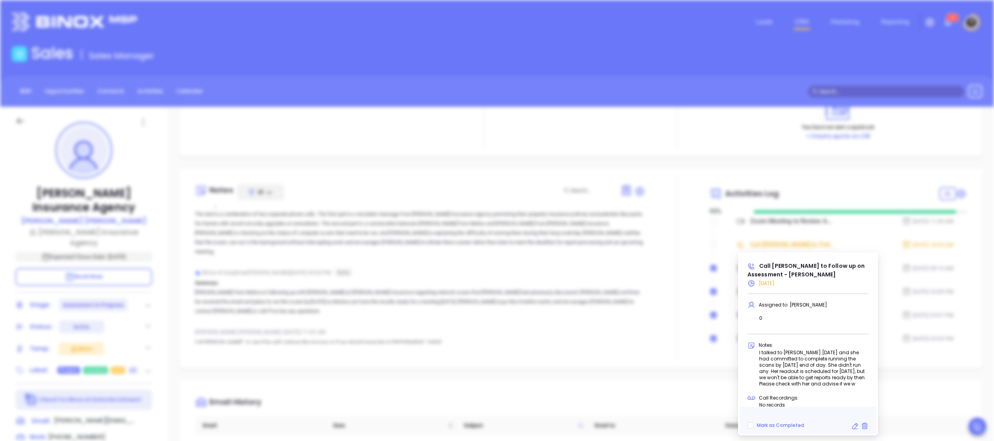
type input "[DATE]"
type input "Call [PERSON_NAME] to Follow up on Assessment - [PERSON_NAME]"
type input "Call"
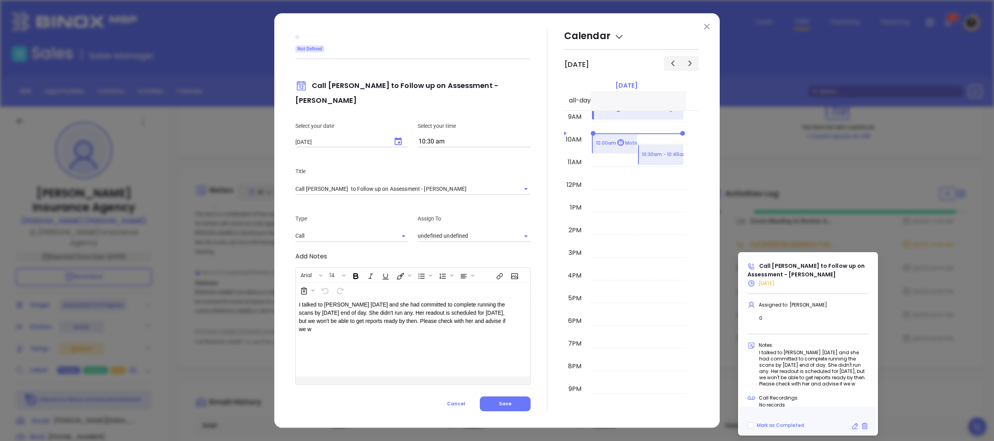
type input "[PERSON_NAME]"
click at [466, 136] on input "10:30 am" at bounding box center [474, 141] width 113 height 11
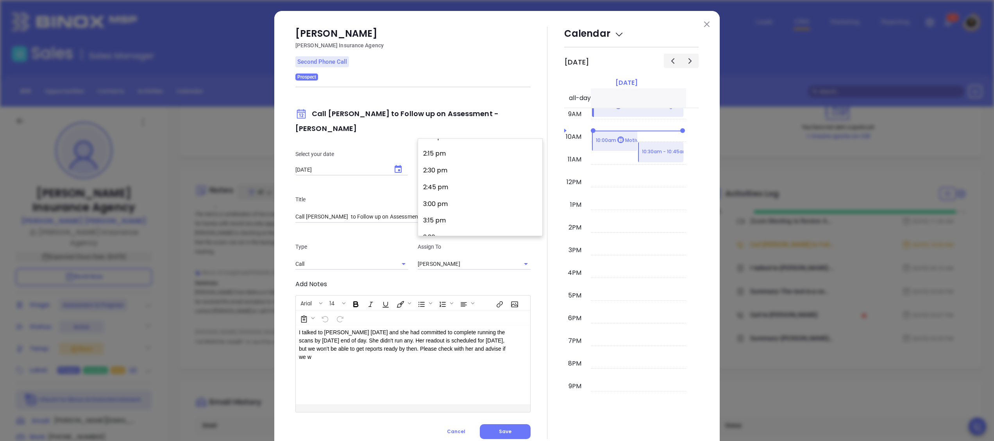
scroll to position [1001, 0]
click at [459, 184] on button "3:30 pm" at bounding box center [481, 183] width 121 height 17
type input "3:30 pm"
click at [493, 424] on button "Save" at bounding box center [505, 431] width 51 height 15
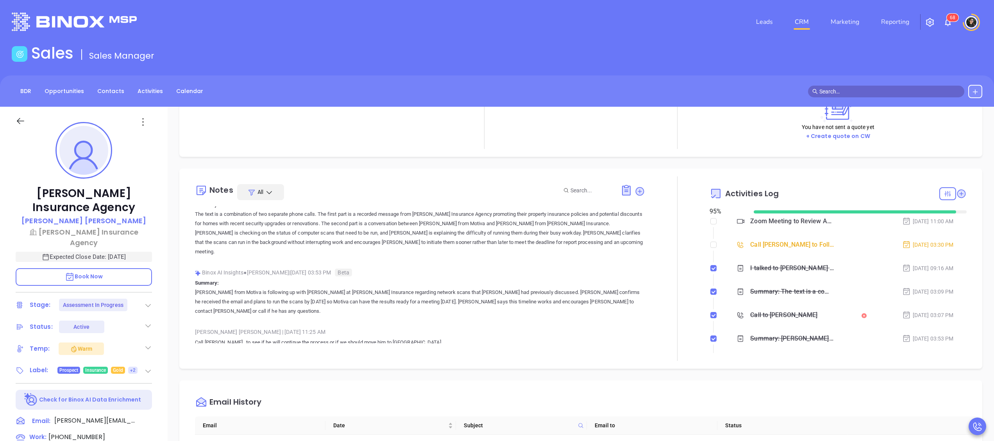
click at [802, 21] on link "CRM" at bounding box center [802, 22] width 20 height 16
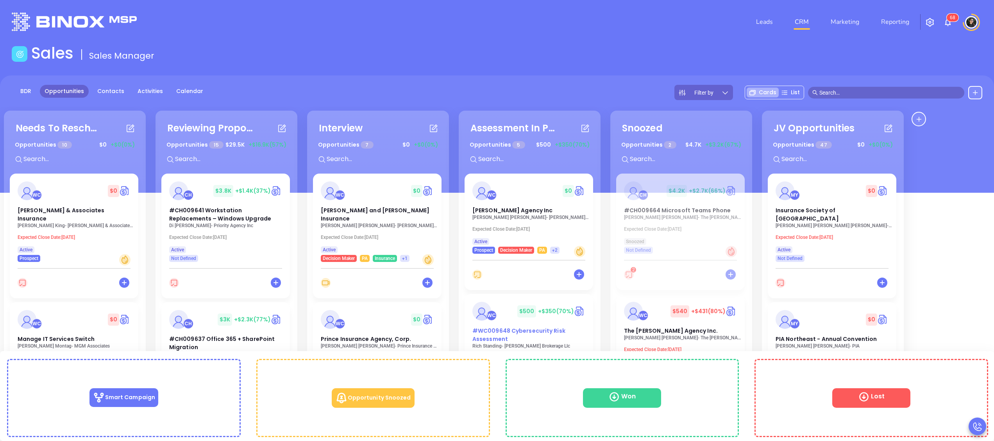
drag, startPoint x: 886, startPoint y: 434, endPoint x: 529, endPoint y: 303, distance: 380.4
click at [529, 303] on div "WC $ 500 +$350 (70%)" at bounding box center [529, 311] width 122 height 19
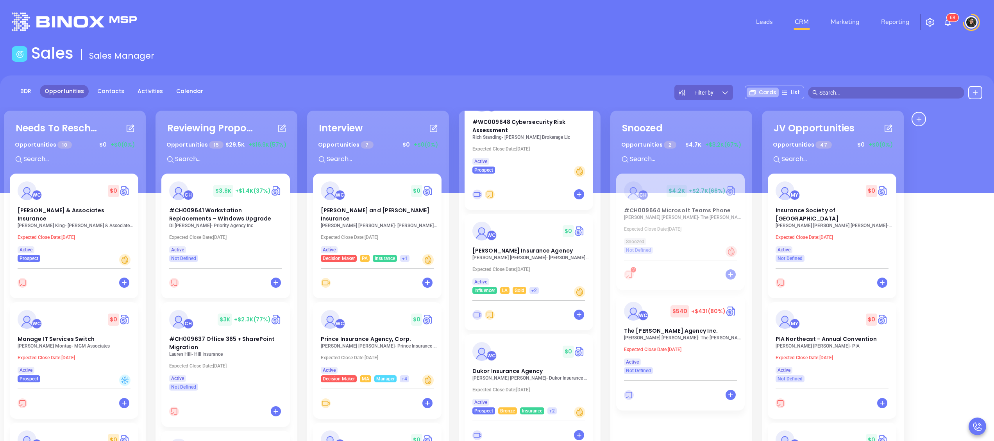
scroll to position [234, 0]
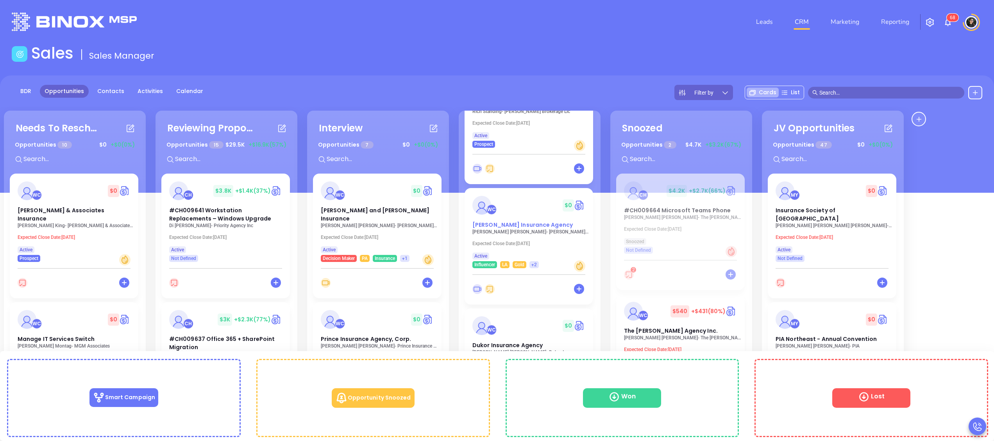
click at [522, 227] on span "[PERSON_NAME] Insurance Agency" at bounding box center [522, 225] width 100 height 8
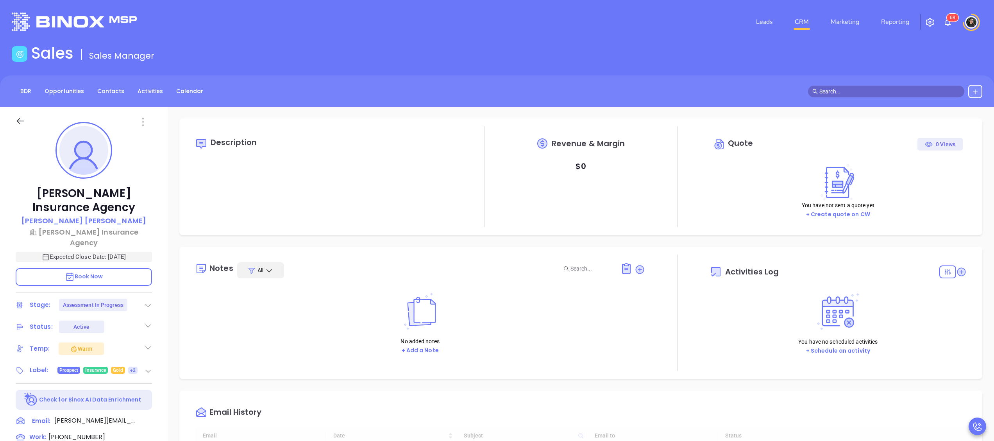
scroll to position [204, 0]
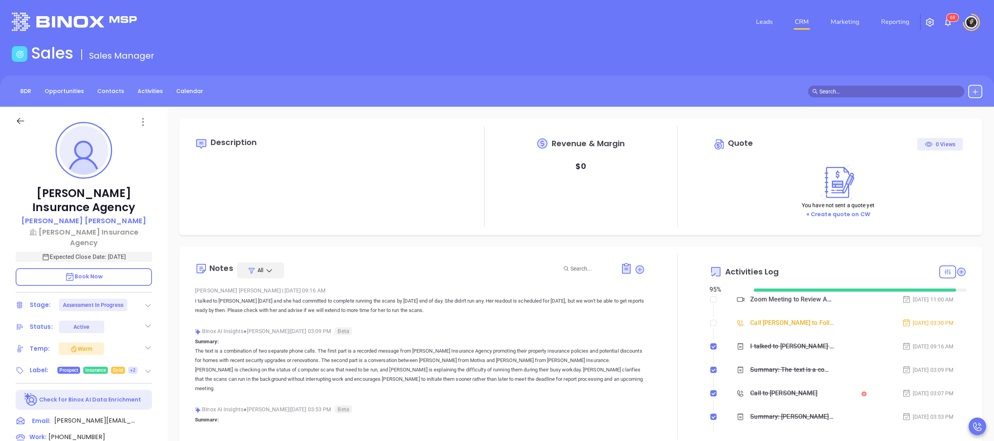
type input "[PERSON_NAME]"
